Goal: Transaction & Acquisition: Purchase product/service

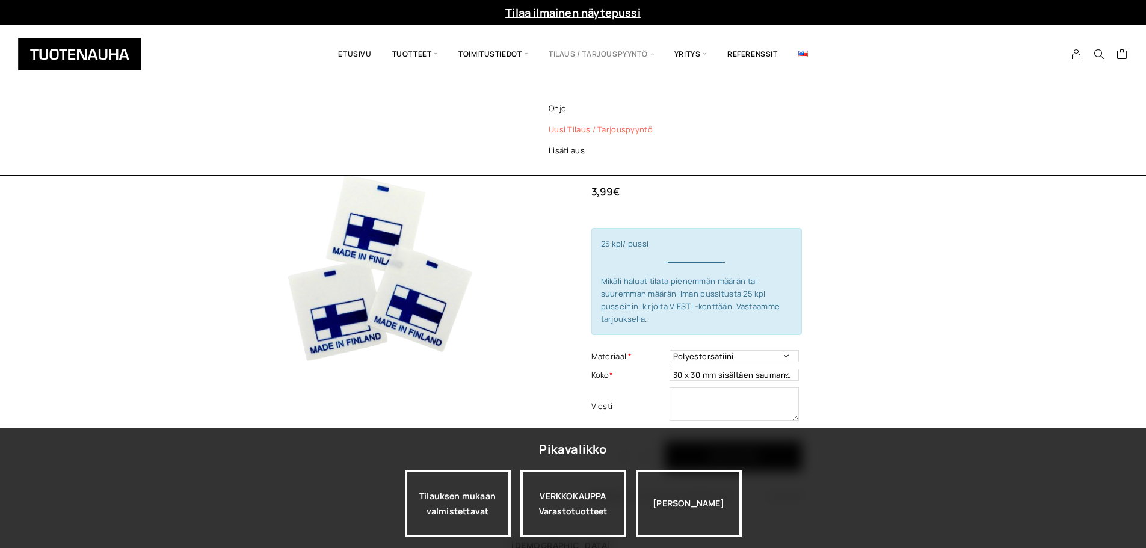
click at [593, 125] on link "Uusi tilaus / tarjouspyyntö" at bounding box center [616, 129] width 174 height 21
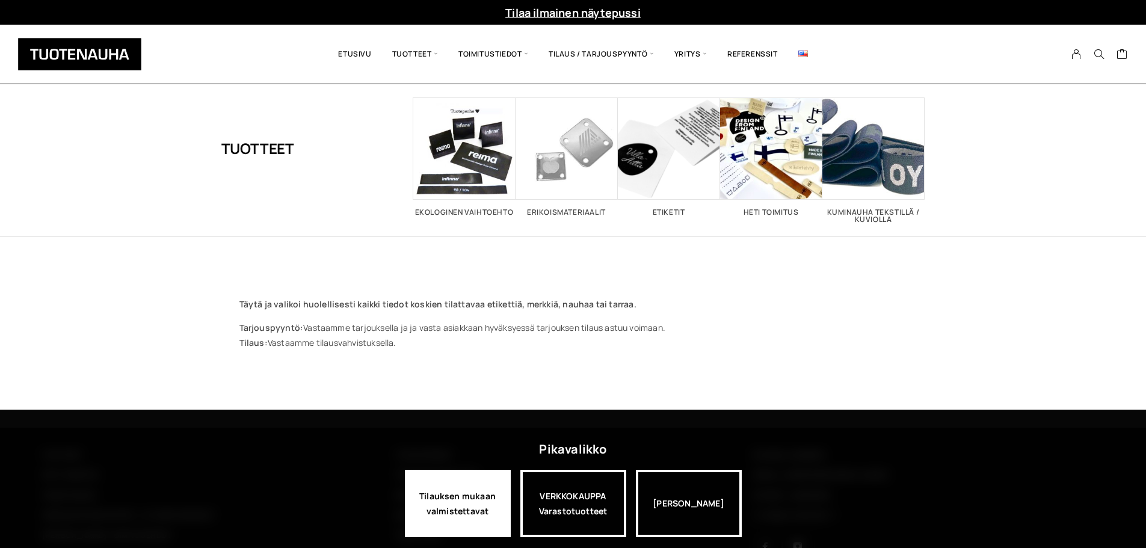
click at [477, 493] on div "Tilauksen mukaan valmistettavat" at bounding box center [458, 503] width 106 height 67
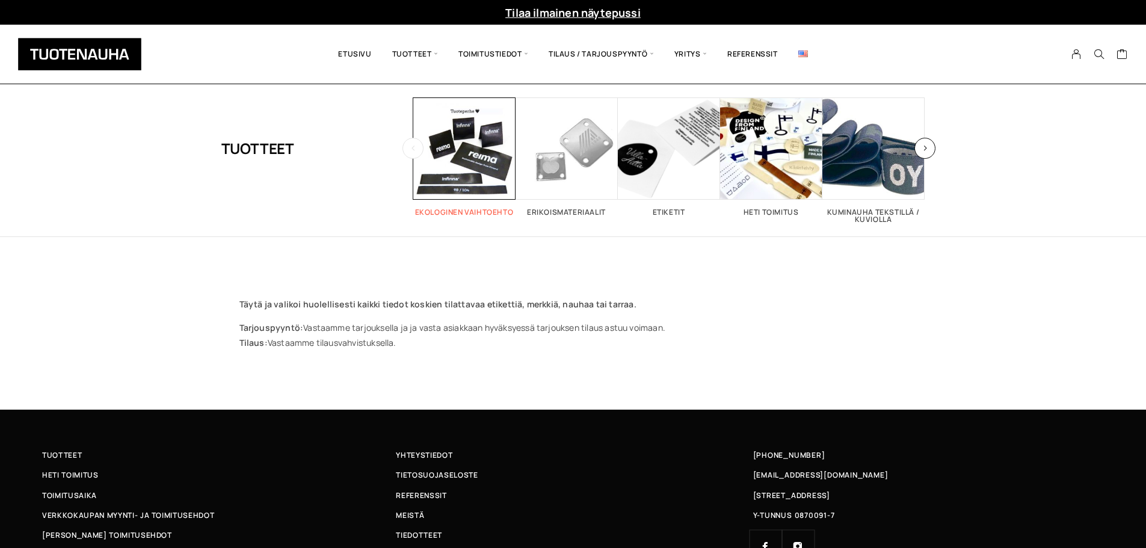
click at [484, 136] on span "Visit product category Ekologinen vaihtoehto" at bounding box center [464, 148] width 102 height 102
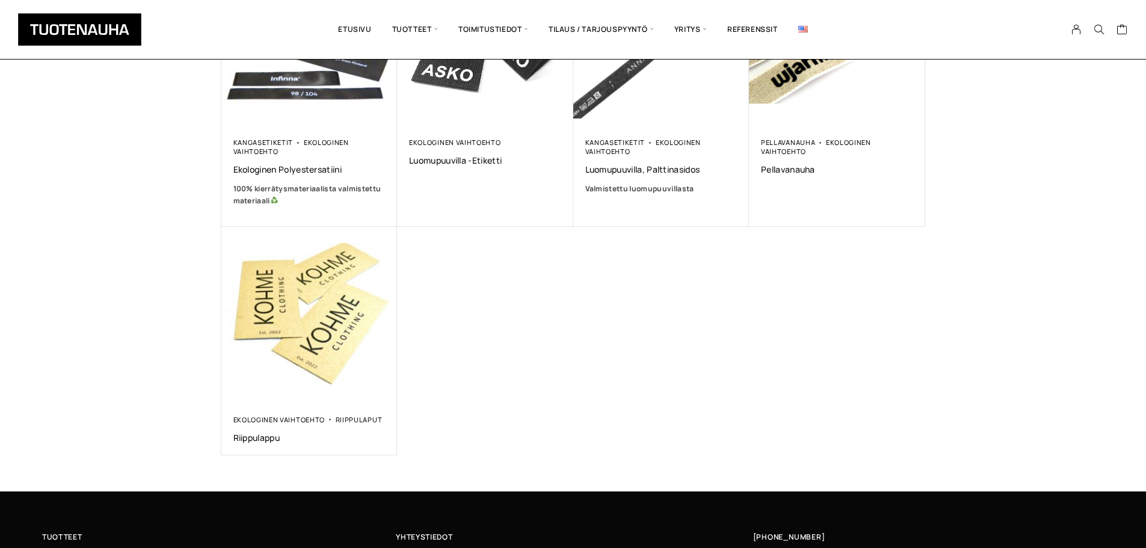
scroll to position [181, 0]
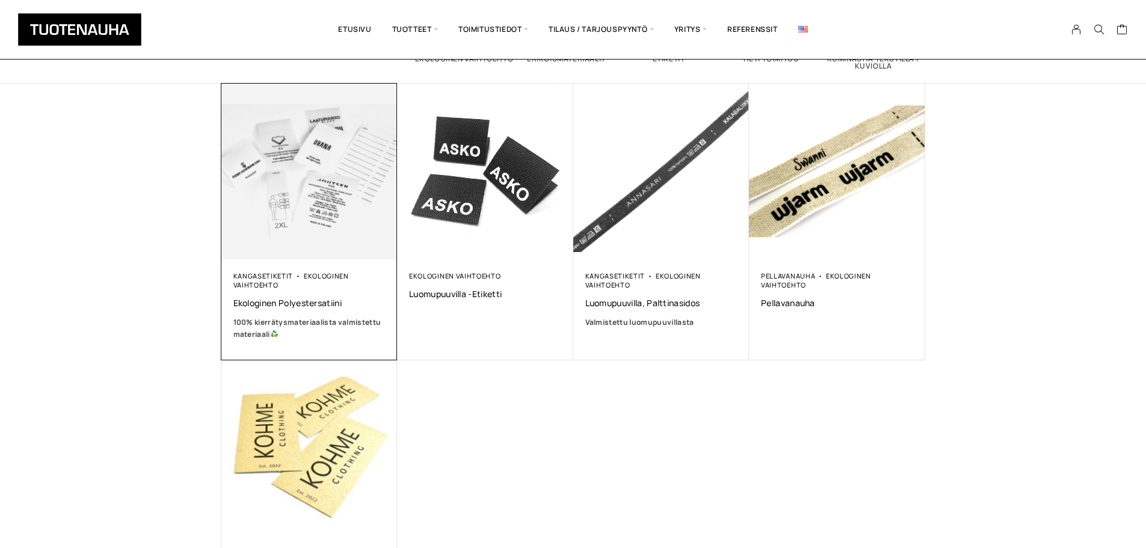
click at [325, 190] on img at bounding box center [309, 171] width 185 height 185
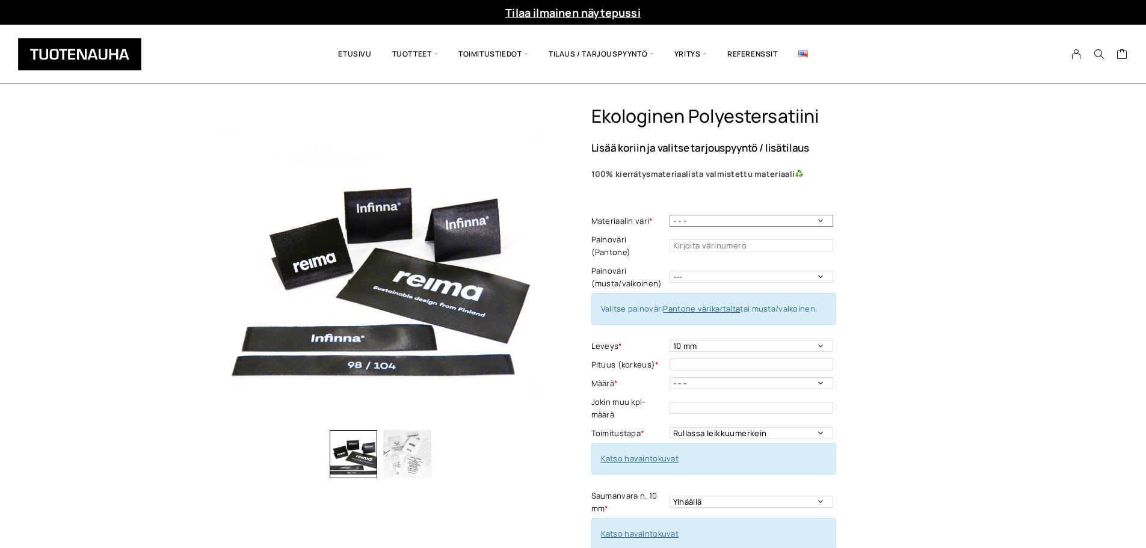
click at [809, 220] on select "- - - Valkoinen Musta" at bounding box center [752, 221] width 164 height 12
select select "Musta"
click at [670, 215] on select "- - - Valkoinen Musta" at bounding box center [752, 221] width 164 height 12
click at [804, 271] on select "--- Musta Valkoinen" at bounding box center [752, 277] width 164 height 12
select select "valkoinen"
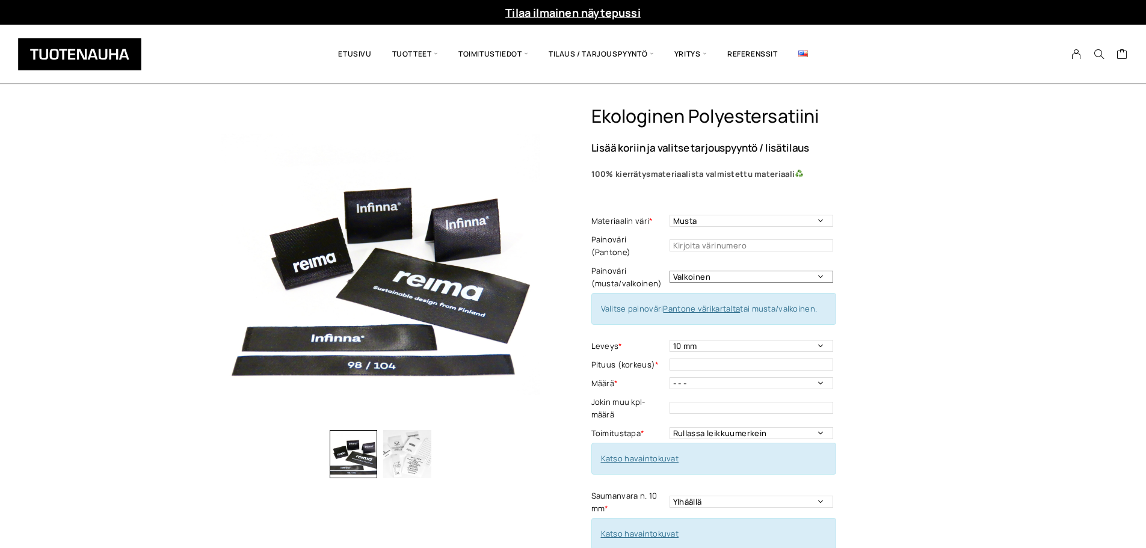
click at [670, 271] on select "--- Musta Valkoinen" at bounding box center [752, 277] width 164 height 12
click at [887, 262] on div "Ekologinen polyestersatiini Lisää koriin ja valitse tarjouspyyntö / lisätilaus …" at bounding box center [758, 491] width 334 height 773
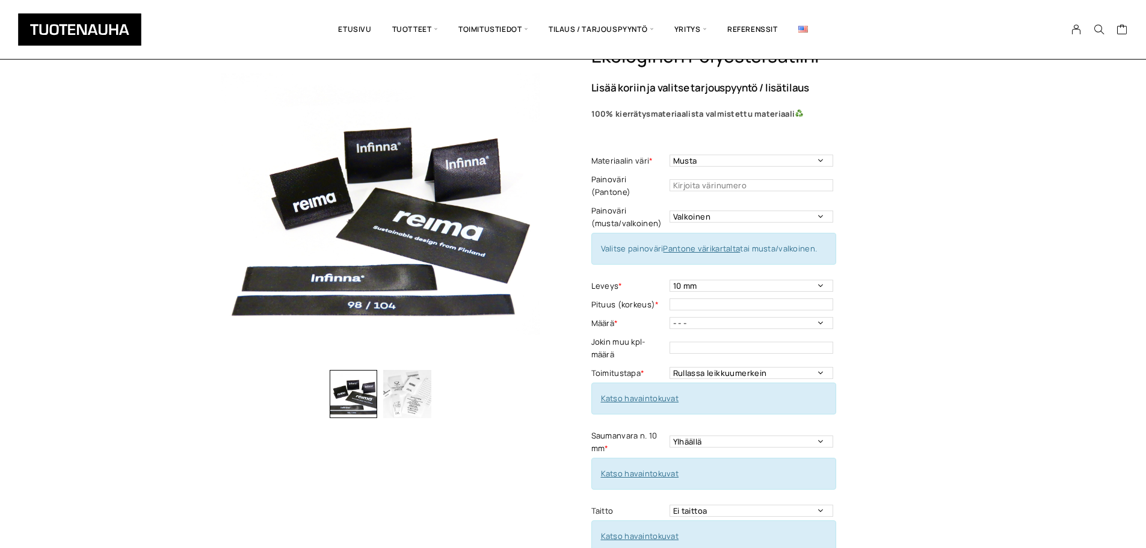
scroll to position [120, 0]
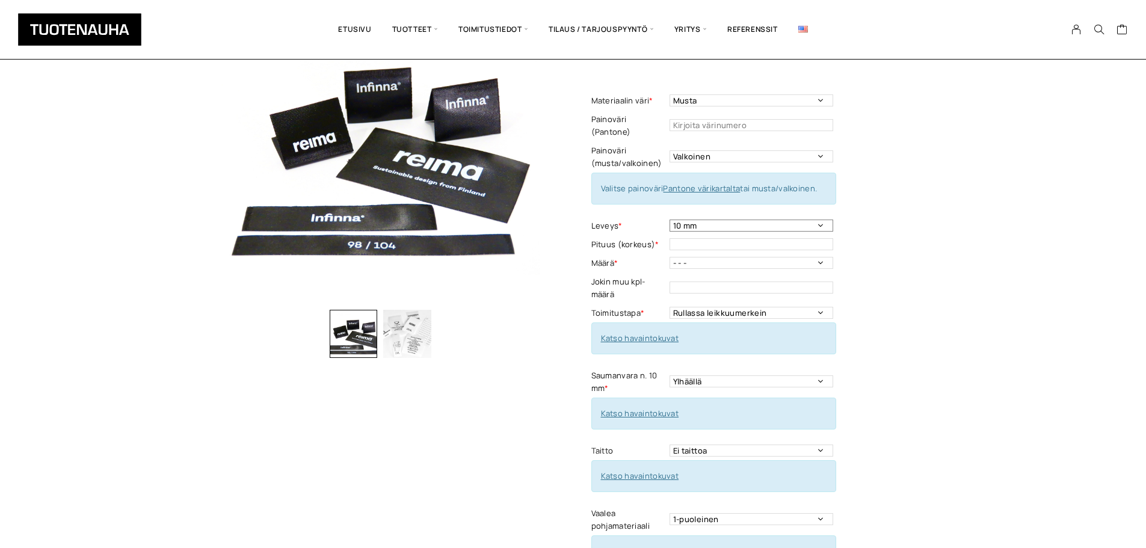
click at [823, 220] on select "10 mm 15 mm 20 mm 25 mm 30 mm 35 mm 40 mm 45 mm 50 mm 55 mm 60 mm 65 mm 70 mm" at bounding box center [752, 226] width 164 height 12
select select "20 mm"
click at [670, 220] on select "10 mm 15 mm 20 mm 25 mm 30 mm 35 mm 40 mm 45 mm 50 mm 55 mm 60 mm 65 mm 70 mm" at bounding box center [752, 226] width 164 height 12
click at [747, 238] on input "text" at bounding box center [752, 244] width 164 height 12
type input "50 mm"
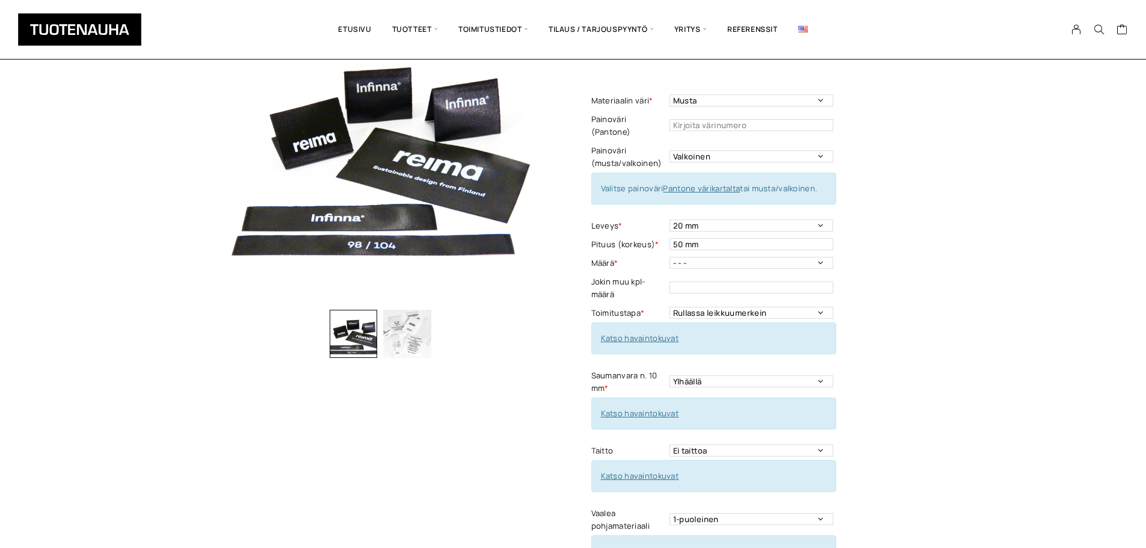
drag, startPoint x: 911, startPoint y: 259, endPoint x: 869, endPoint y: 258, distance: 42.1
click at [907, 259] on div "Ekologinen polyestersatiini Lisää koriin ja valitse tarjouspyyntö / lisätilaus …" at bounding box center [758, 371] width 334 height 773
click at [806, 257] on select "- - - 250kpl 500 kpl 1000 kpl 1500 kpl 2000 kpl 2500 kpl 3000 kpl 3500 kpl 4000…" at bounding box center [752, 263] width 164 height 12
select select "250kpl"
click at [670, 257] on select "- - - 250kpl 500 kpl 1000 kpl 1500 kpl 2000 kpl 2500 kpl 3000 kpl 3500 kpl 4000…" at bounding box center [752, 263] width 164 height 12
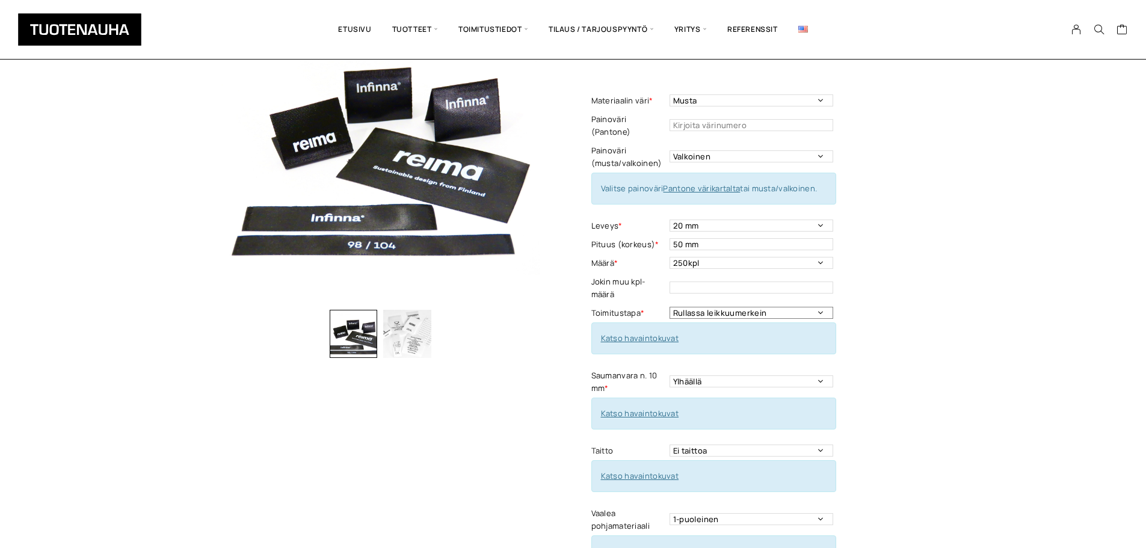
click at [818, 307] on select "Rullassa leikkuumerkein Rullassa ilman leikkuumerkkejä Leikattuna" at bounding box center [752, 313] width 164 height 12
click at [820, 375] on select "Ylhäällä Vasemmalla sivulla Oikealla sivulla Ympäriinsä Molemmilla sivuilla Ylh…" at bounding box center [752, 381] width 164 height 12
select select "Ylhäällä ja alhaalla"
click at [670, 375] on select "Ylhäällä Vasemmalla sivulla Oikealla sivulla Ympäriinsä Molemmilla sivuilla Ylh…" at bounding box center [752, 381] width 164 height 12
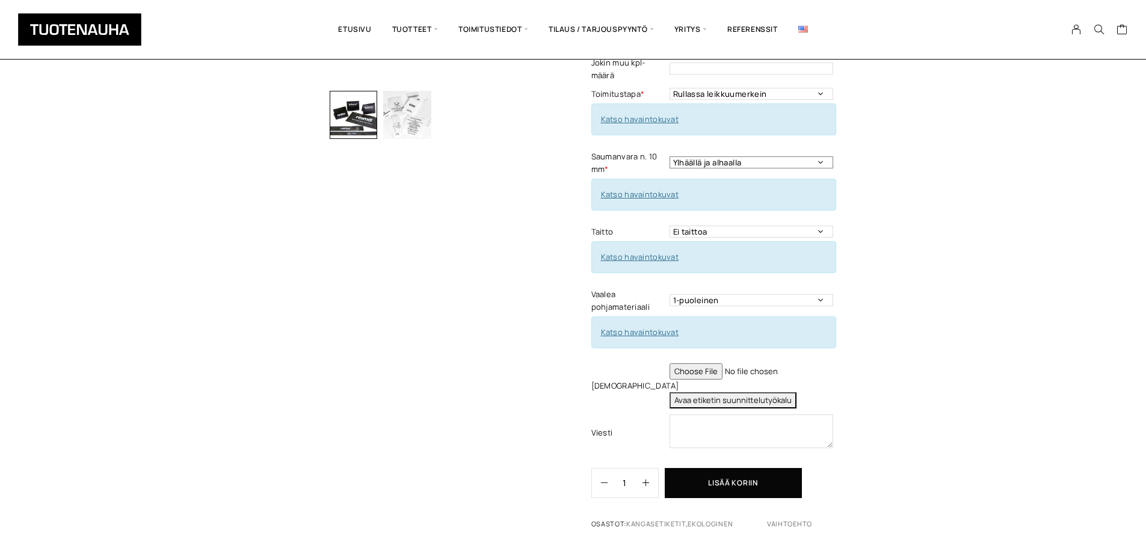
scroll to position [361, 0]
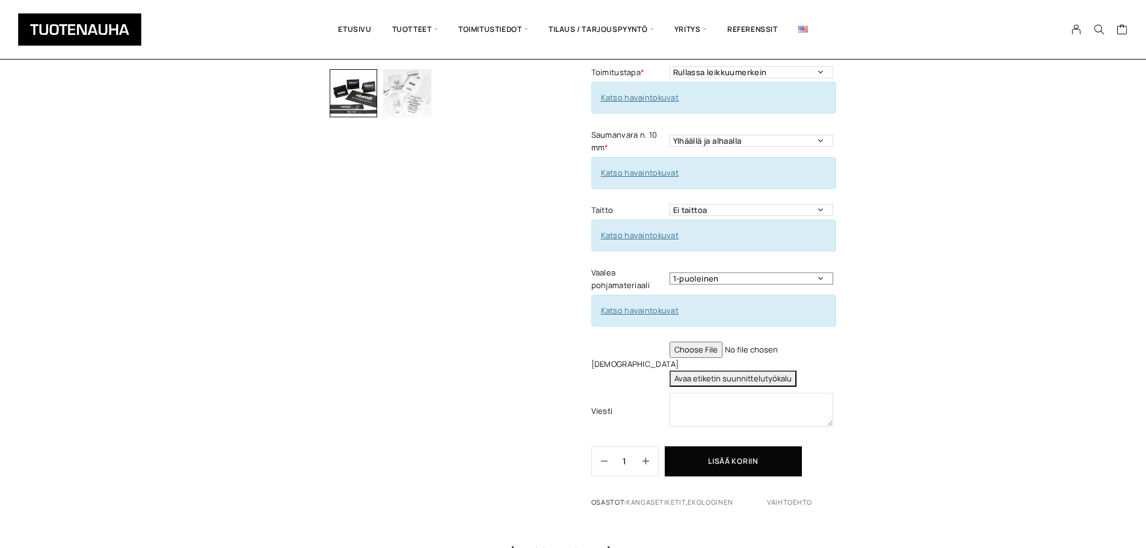
click at [821, 273] on select "1-puoleinen 2-puoleinen" at bounding box center [752, 279] width 164 height 12
click at [655, 305] on link "Katso havaintokuvat" at bounding box center [640, 310] width 78 height 11
click at [769, 371] on button "Avaa etiketin suunnittelutyökalu" at bounding box center [733, 379] width 127 height 16
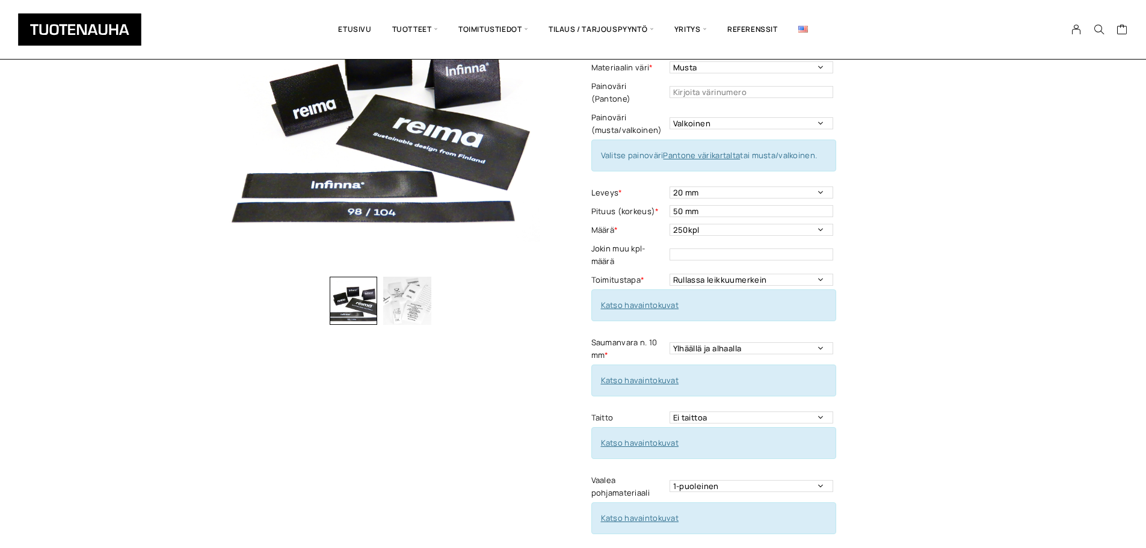
scroll to position [181, 0]
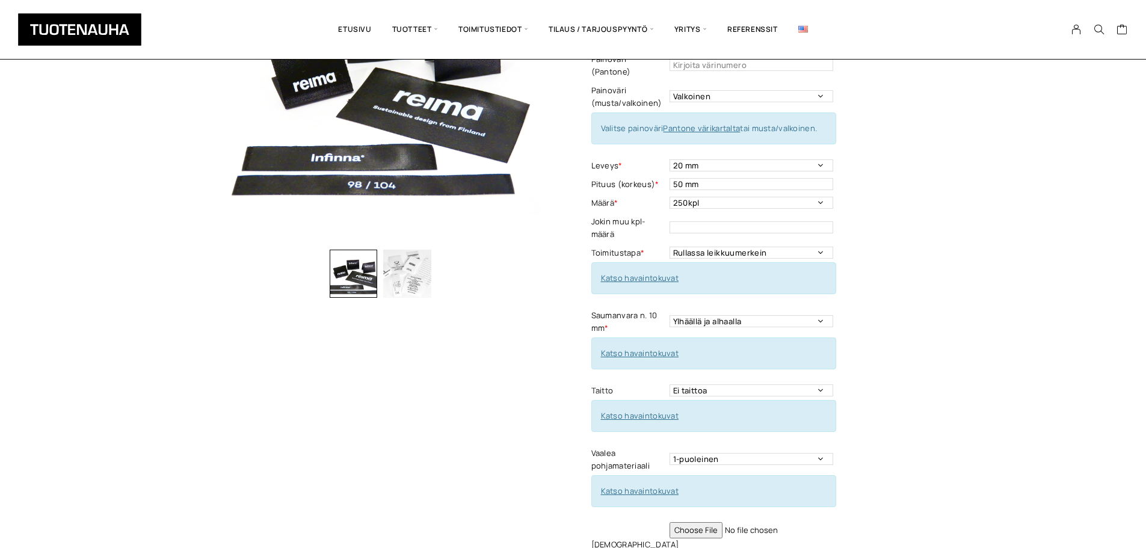
click at [658, 273] on link "Katso havaintokuvat" at bounding box center [640, 278] width 78 height 11
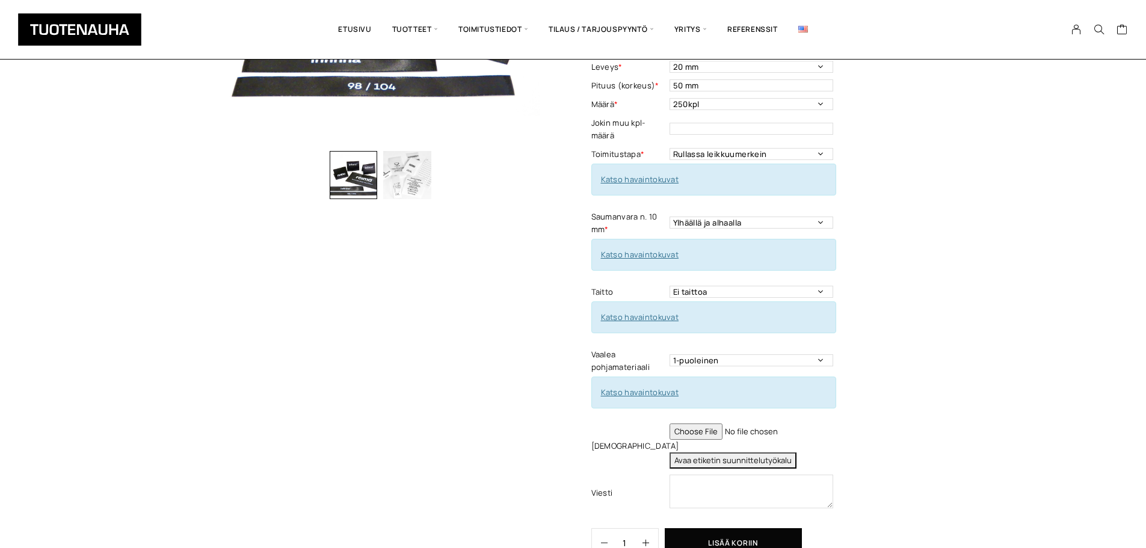
scroll to position [301, 0]
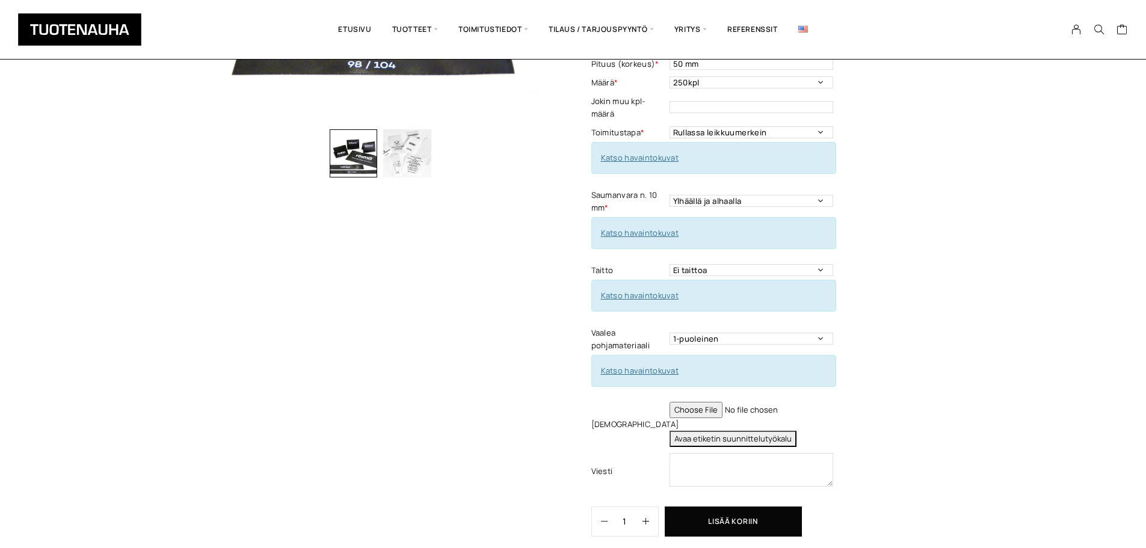
click at [663, 290] on link "Katso havaintokuvat" at bounding box center [640, 295] width 78 height 11
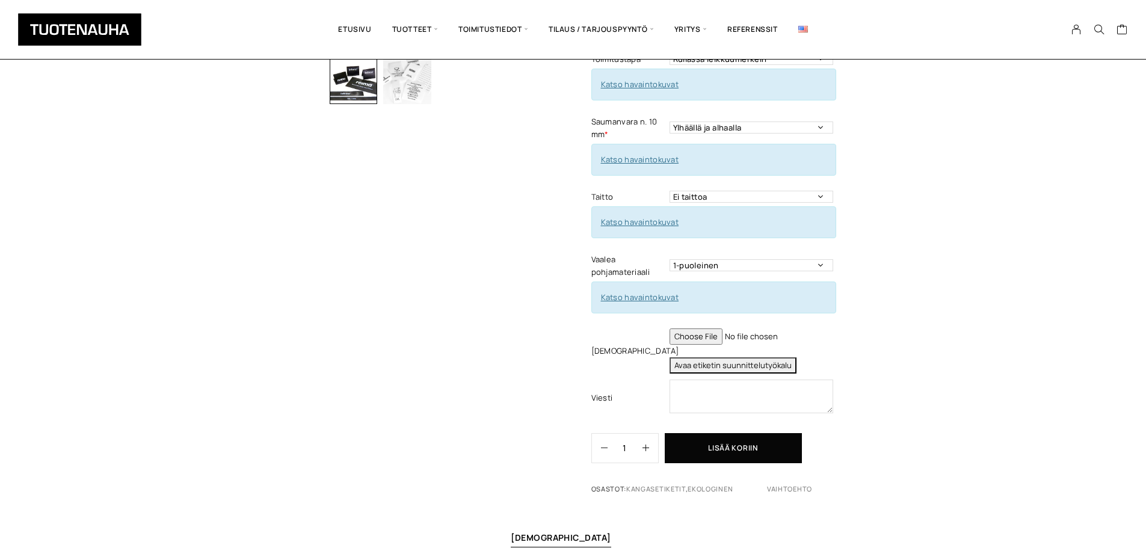
scroll to position [361, 0]
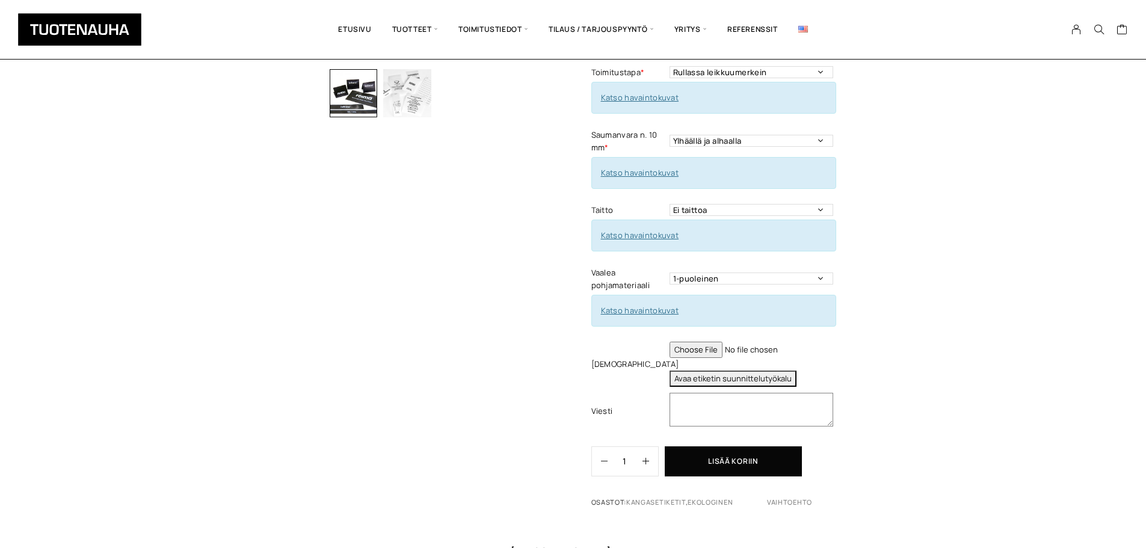
click at [724, 393] on textarea at bounding box center [752, 410] width 164 height 34
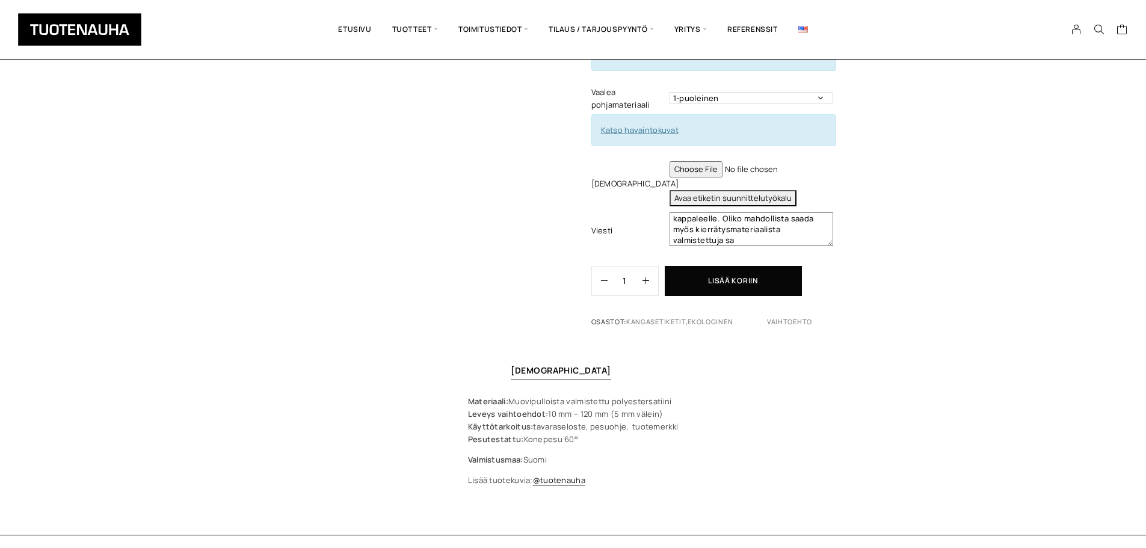
scroll to position [65, 0]
type textarea "Tiedostoa en vielä lähettänyt, haluaisin saumamerkin omalla tekstillä ja suomen…"
click at [740, 274] on button "Lisää koriin" at bounding box center [733, 281] width 137 height 30
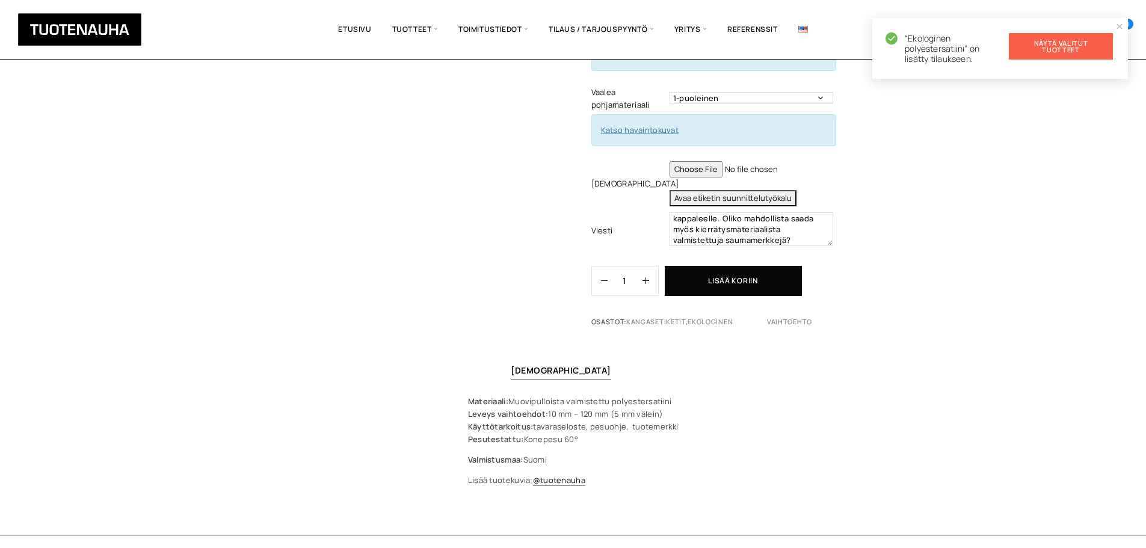
click at [1044, 42] on link "Näytä valitut tuotteet" at bounding box center [1061, 46] width 104 height 26
